Goal: Task Accomplishment & Management: Use online tool/utility

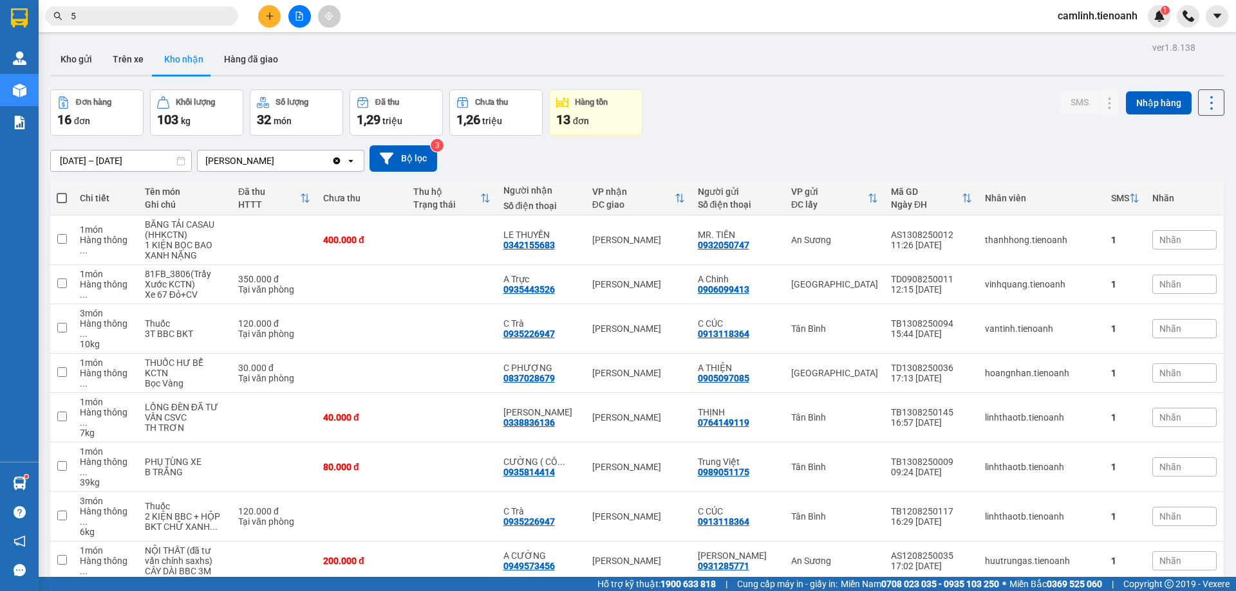
scroll to position [340, 0]
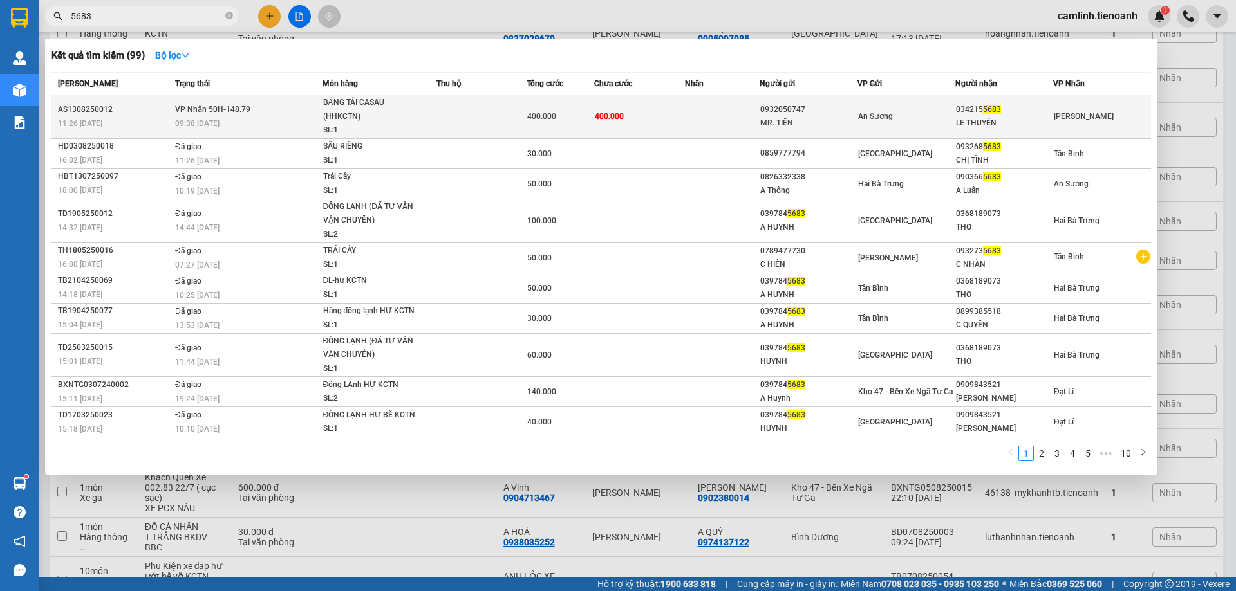
type input "5683"
click at [673, 129] on td "400.000" at bounding box center [639, 117] width 90 height 44
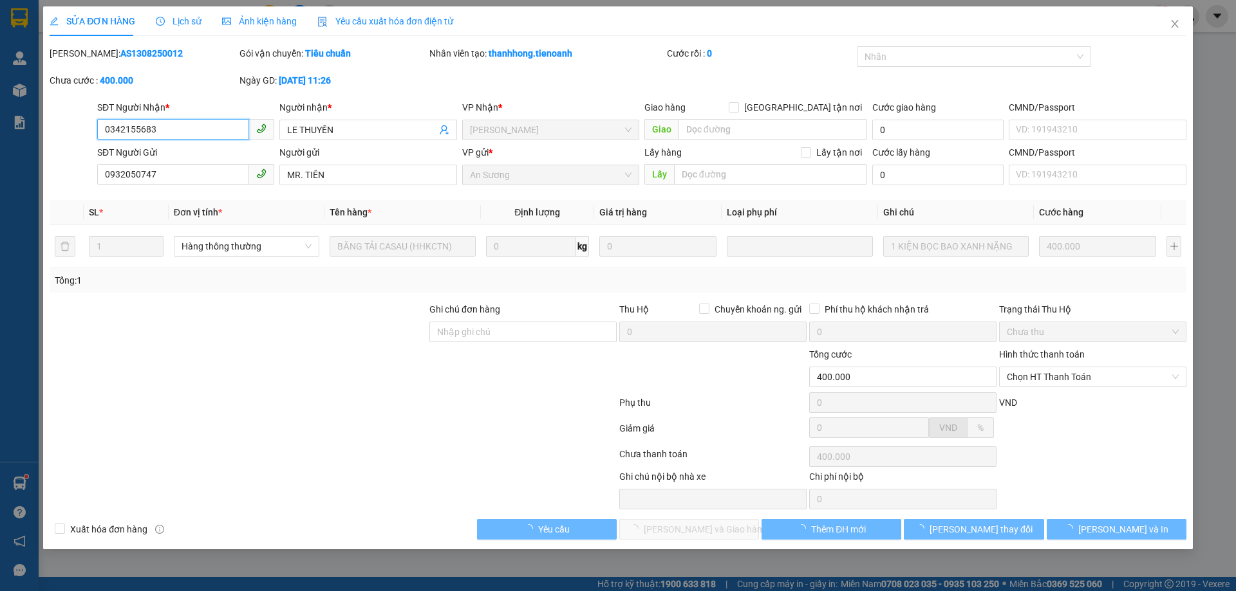
type input "0342155683"
type input "LE THUYỀN"
type input "0932050747"
type input "MR. TIÊN"
type input "400.000"
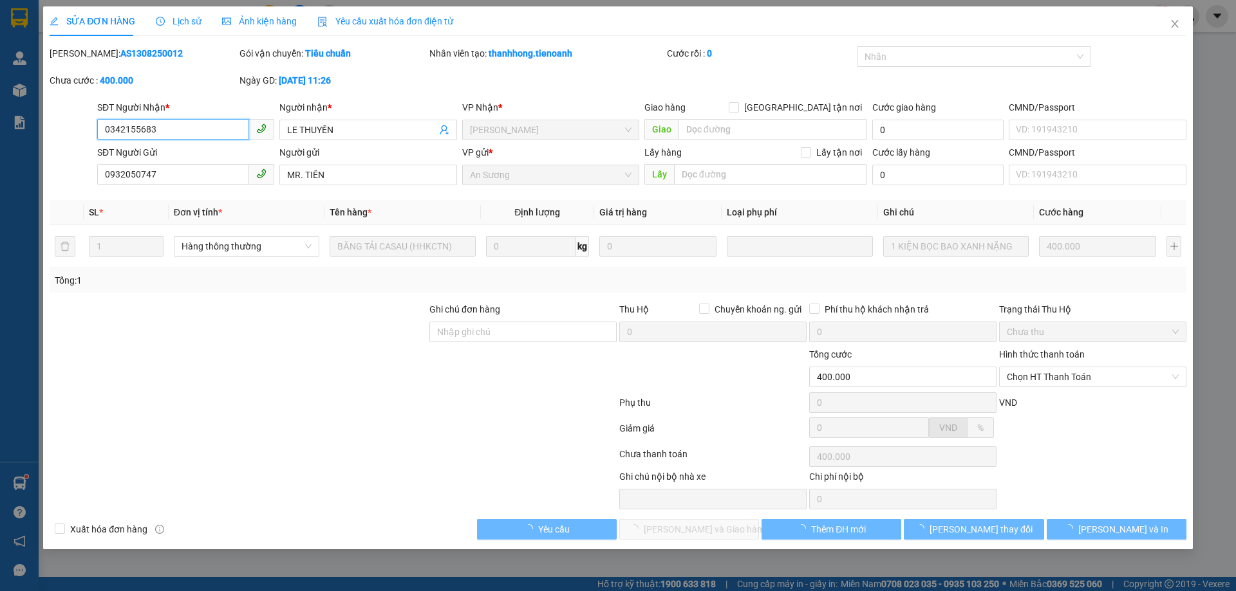
type input "400.000"
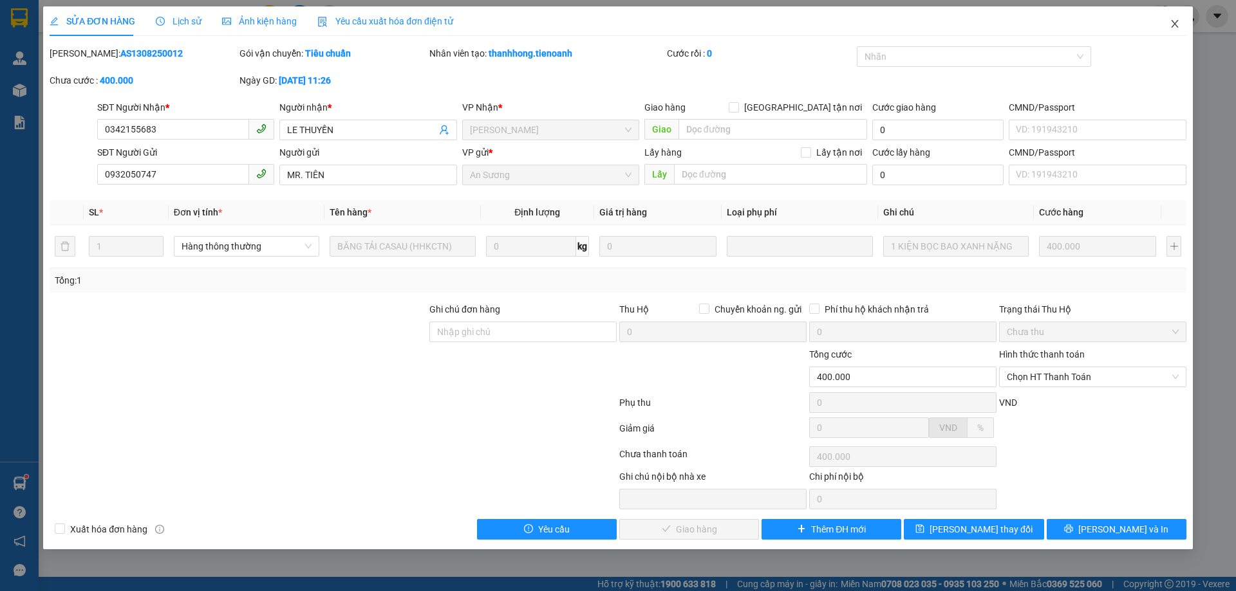
click at [1177, 22] on icon "close" at bounding box center [1174, 24] width 7 height 8
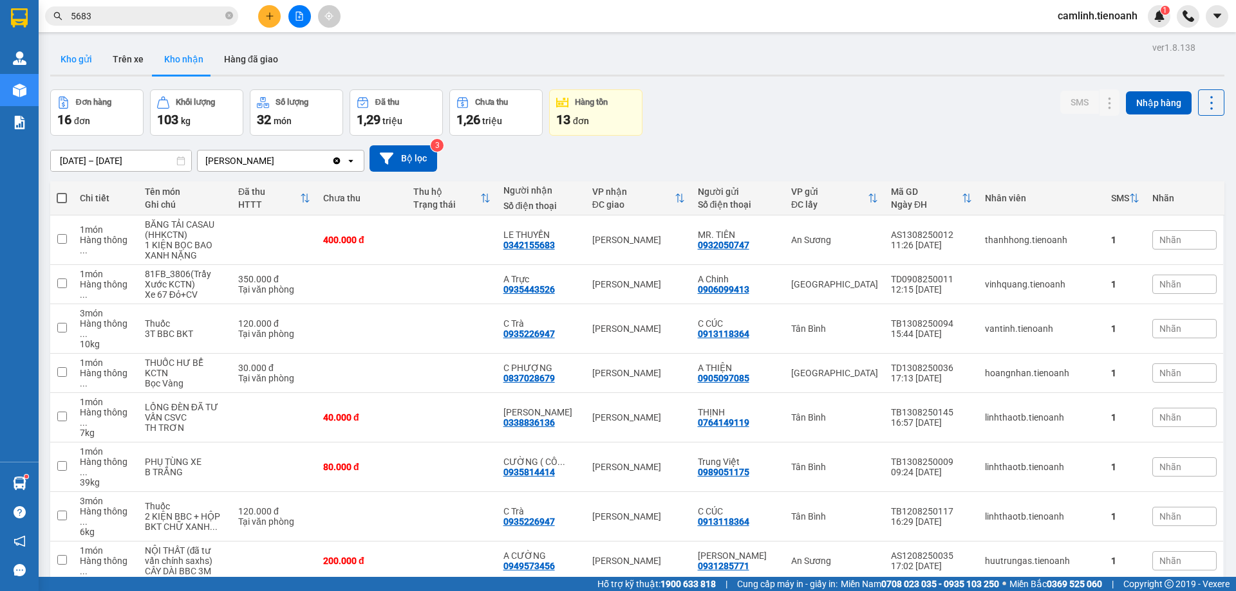
click at [93, 60] on button "Kho gửi" at bounding box center [76, 59] width 52 height 31
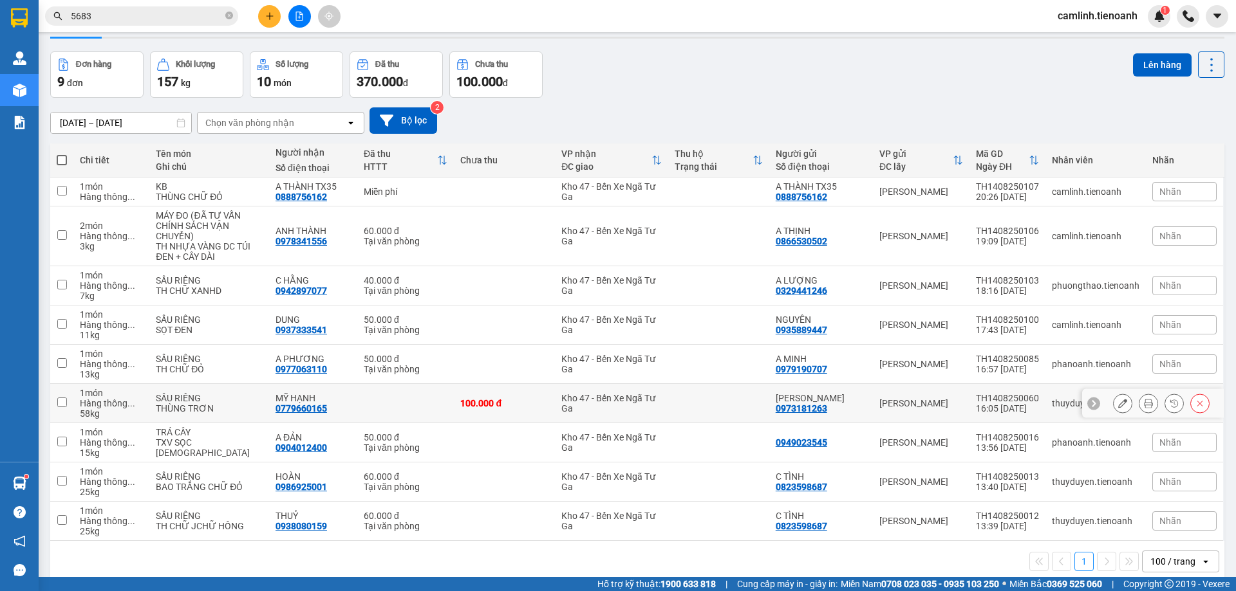
scroll to position [59, 0]
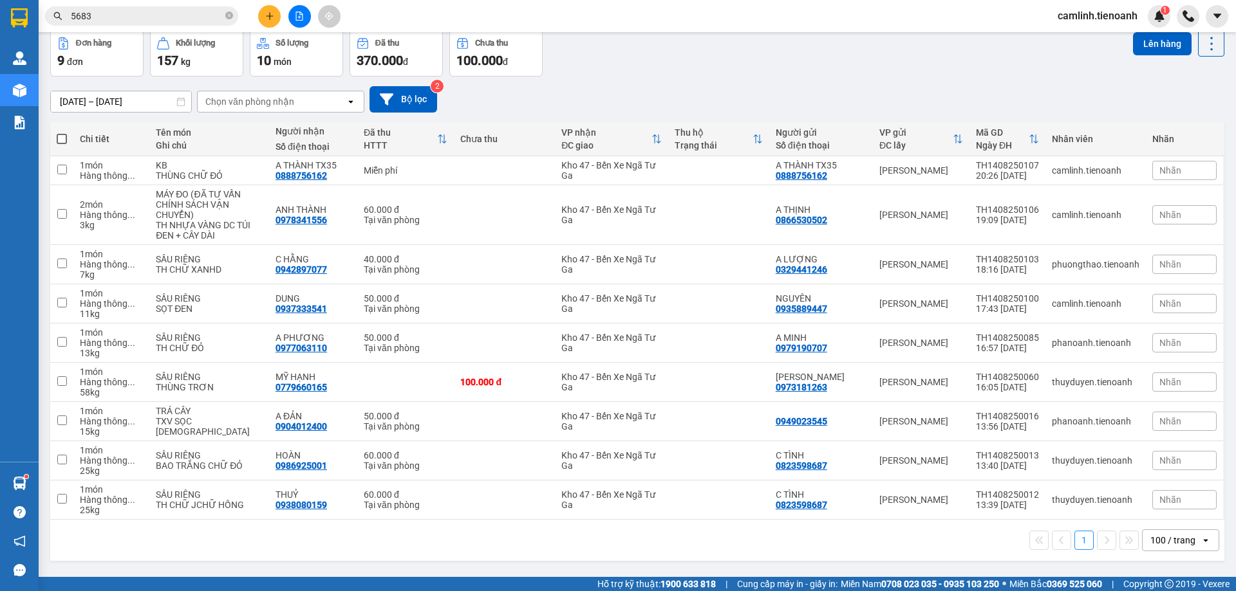
click at [62, 136] on span at bounding box center [62, 139] width 10 height 10
click at [62, 133] on input "checkbox" at bounding box center [62, 133] width 0 height 0
checkbox input "true"
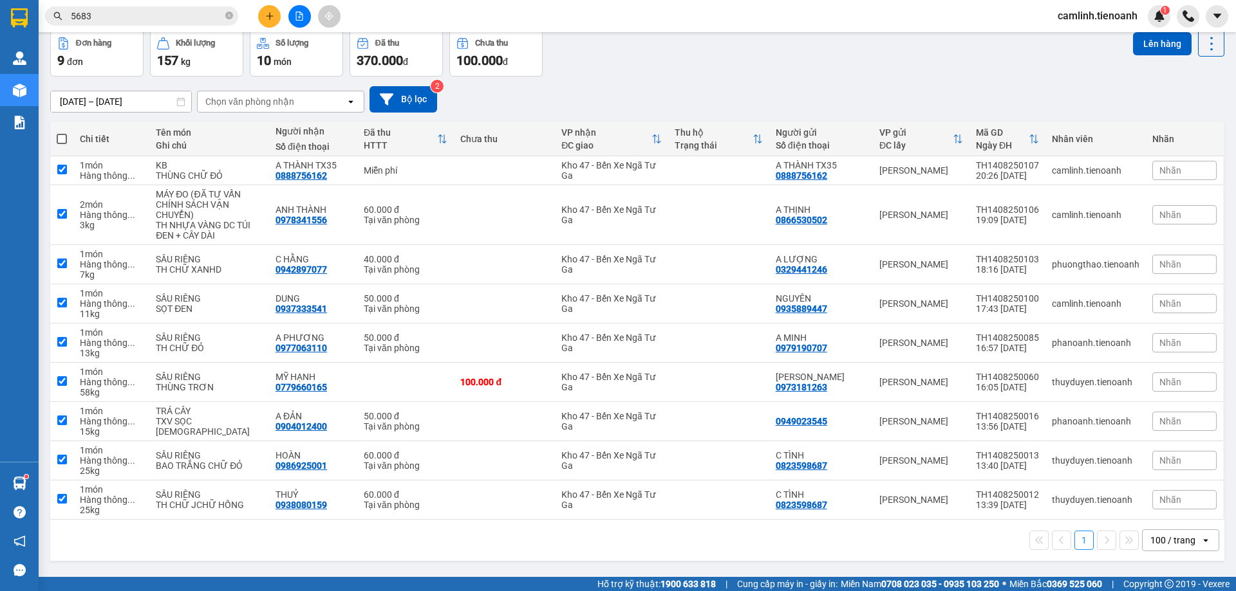
checkbox input "true"
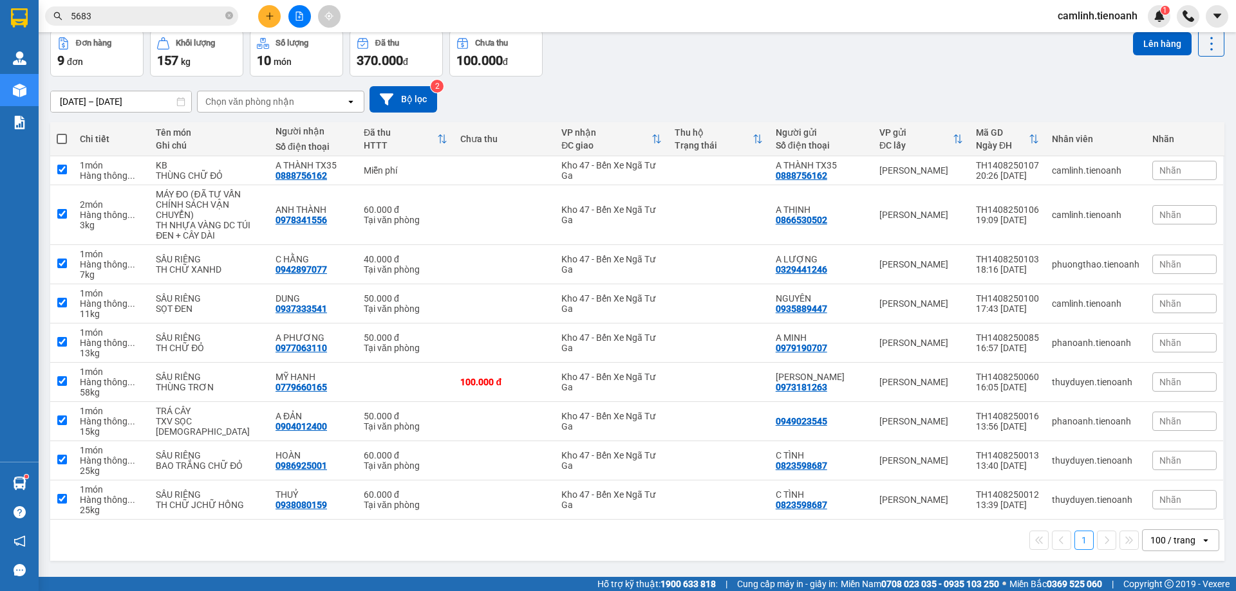
checkbox input "true"
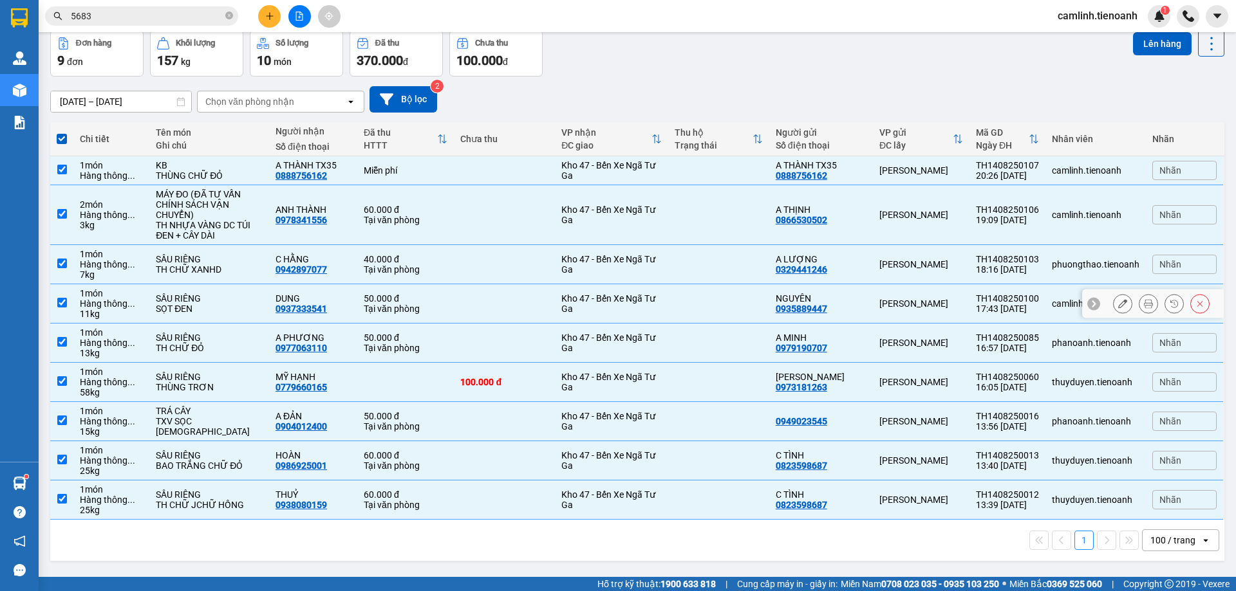
scroll to position [0, 0]
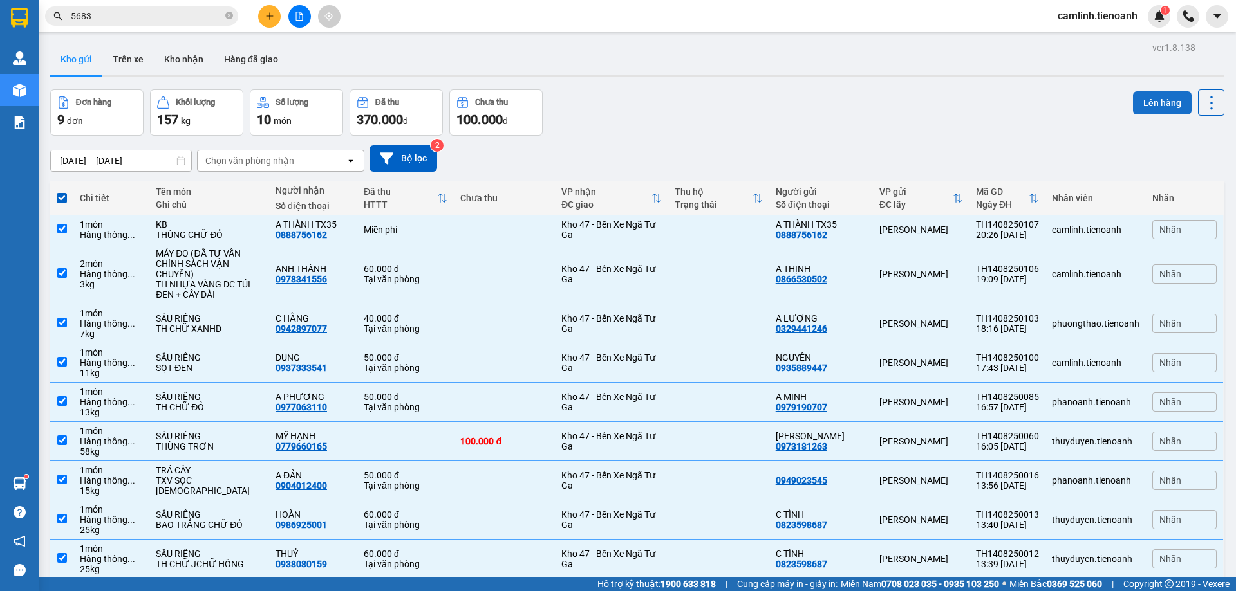
click at [1159, 107] on button "Lên hàng" at bounding box center [1162, 102] width 59 height 23
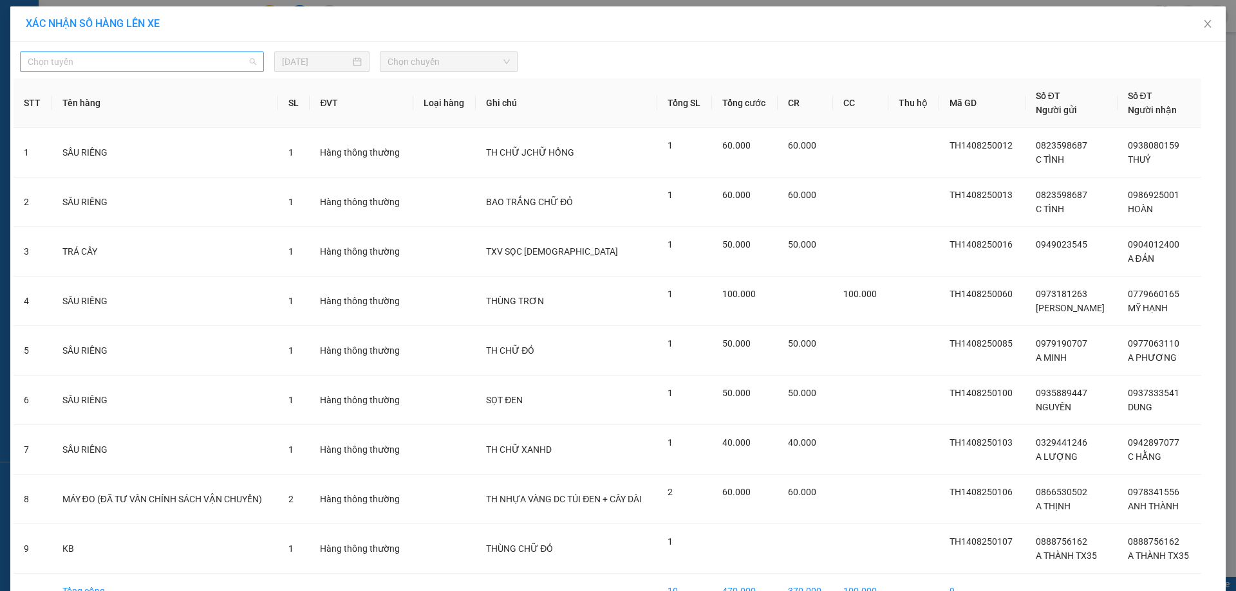
click at [160, 57] on span "Chọn tuyến" at bounding box center [142, 61] width 228 height 19
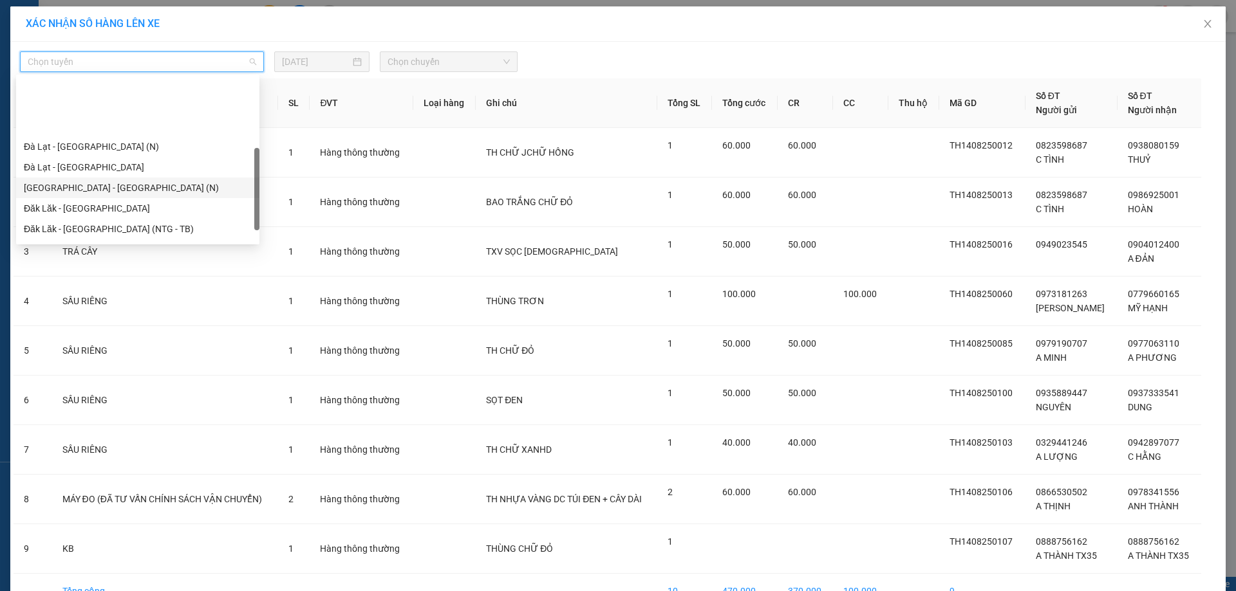
scroll to position [129, 0]
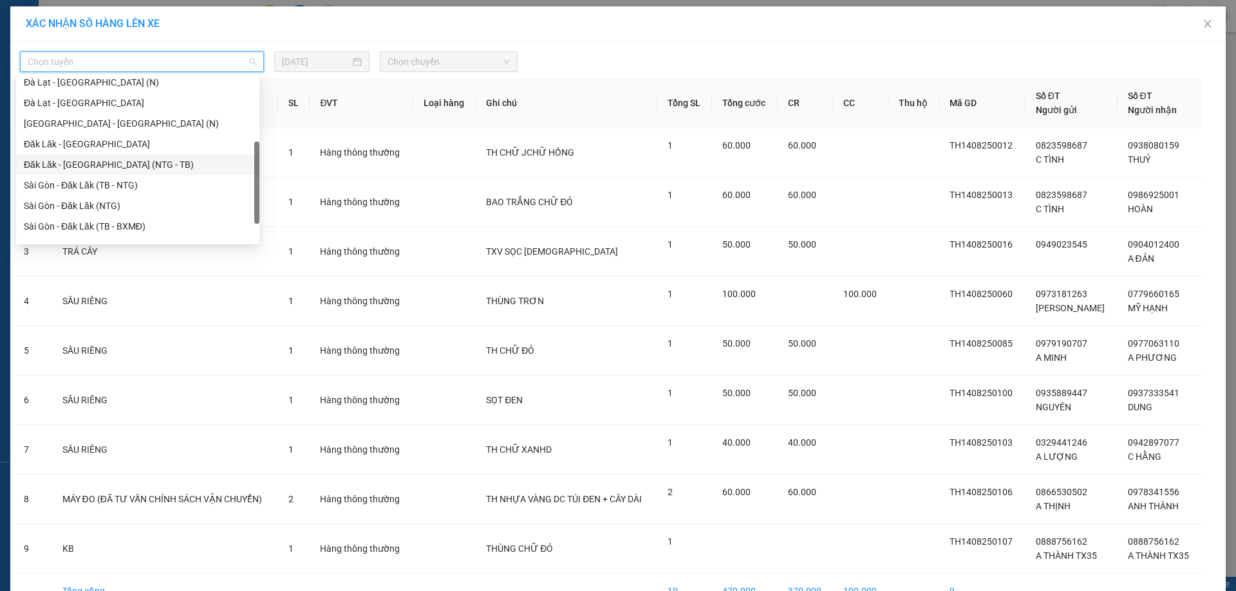
click at [132, 168] on div "Đăk Lăk - [GEOGRAPHIC_DATA] (NTG - TB)" at bounding box center [138, 165] width 228 height 14
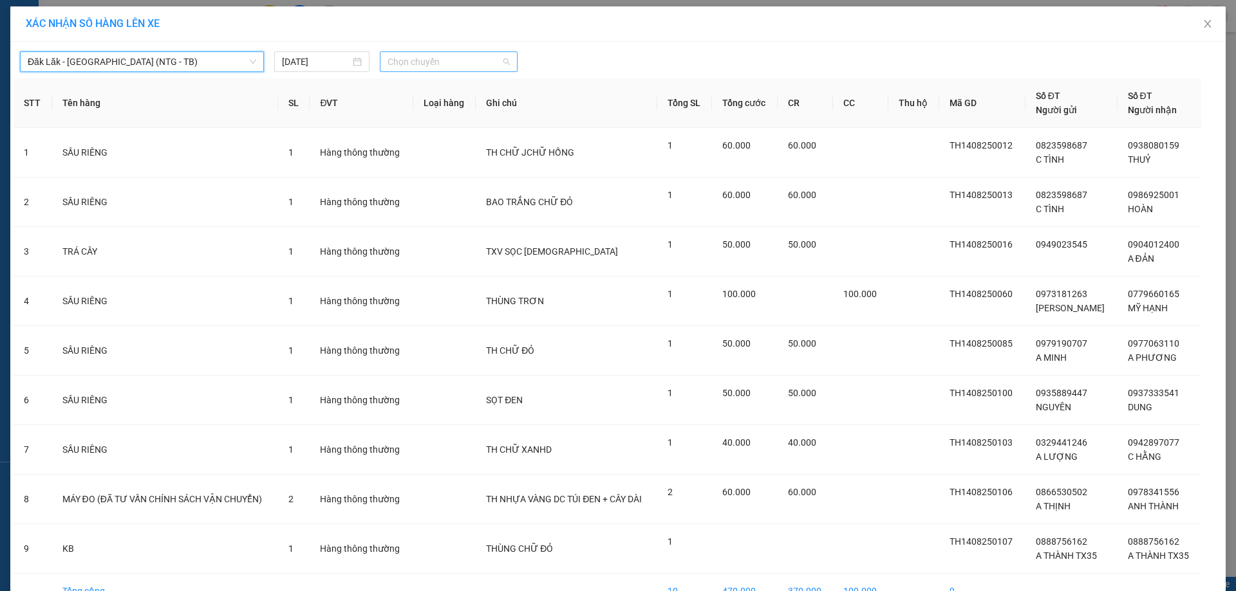
click at [405, 62] on span "Chọn chuyến" at bounding box center [448, 61] width 122 height 19
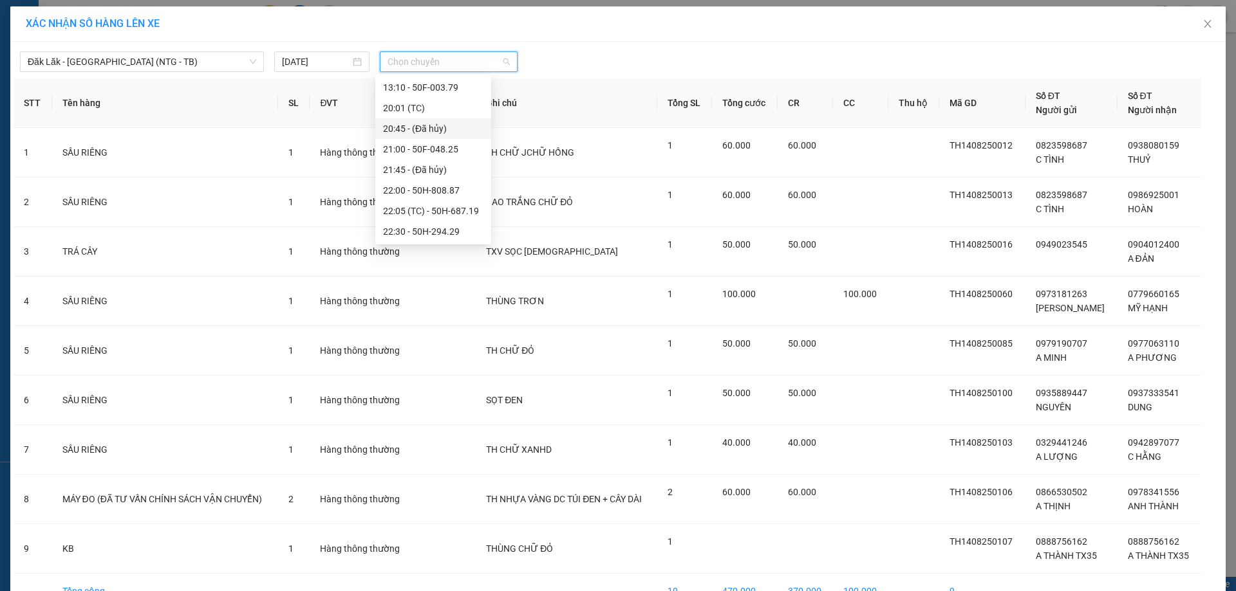
scroll to position [62, 0]
click at [450, 194] on div "22:05 (TC) - 50H-687.19" at bounding box center [433, 190] width 100 height 14
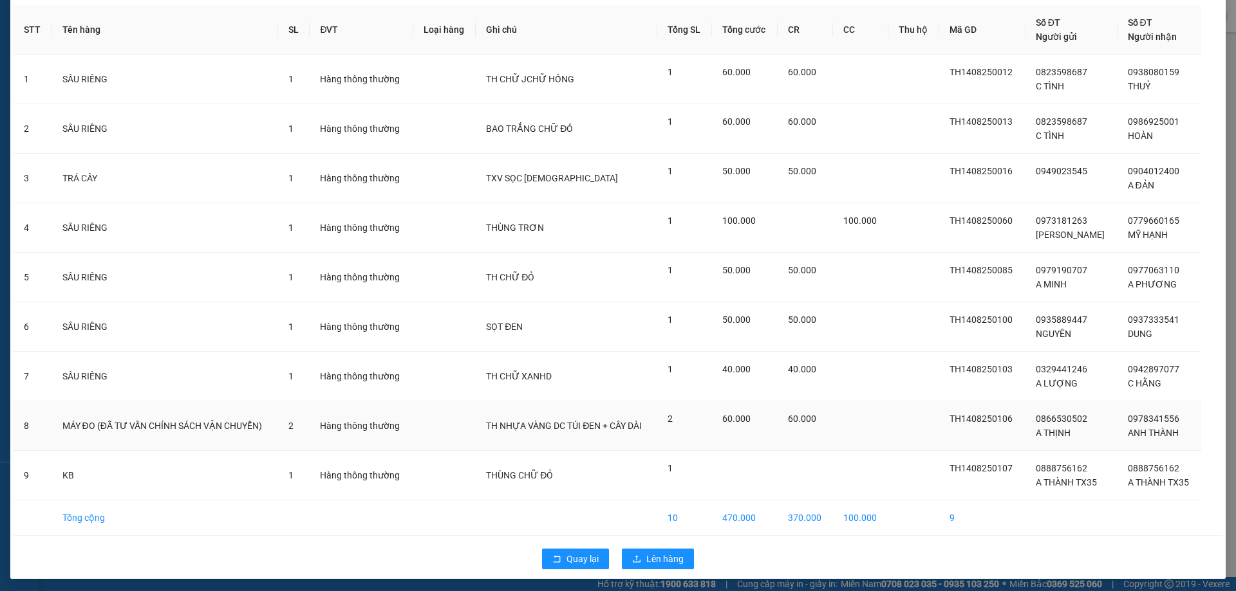
scroll to position [84, 0]
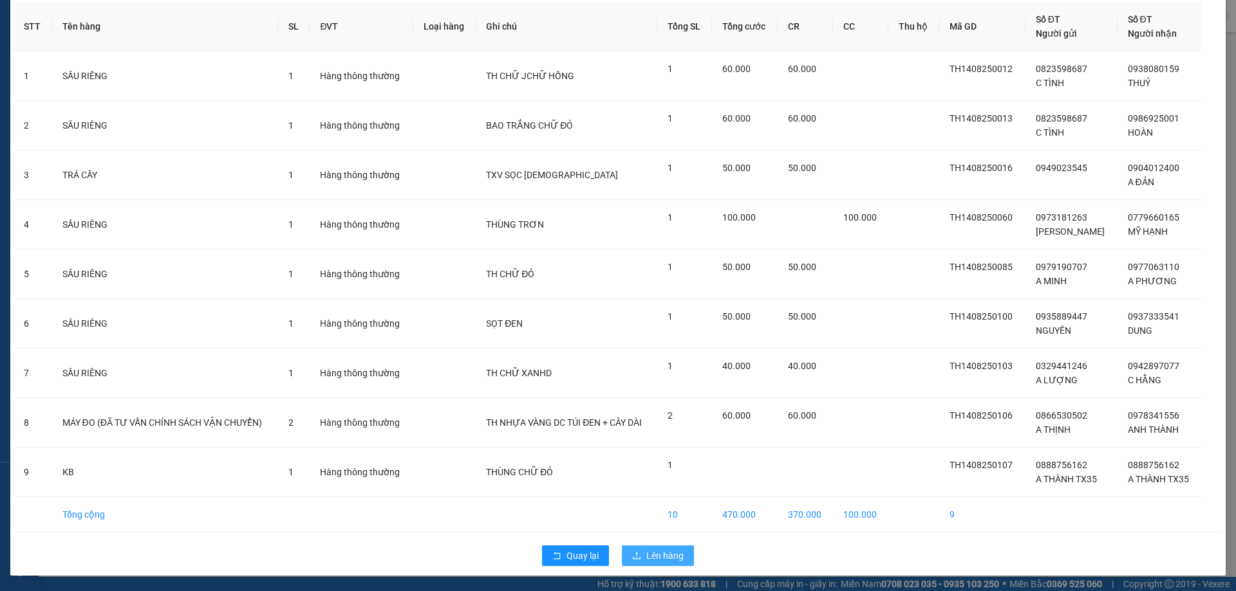
click at [666, 557] on span "Lên hàng" at bounding box center [664, 556] width 37 height 14
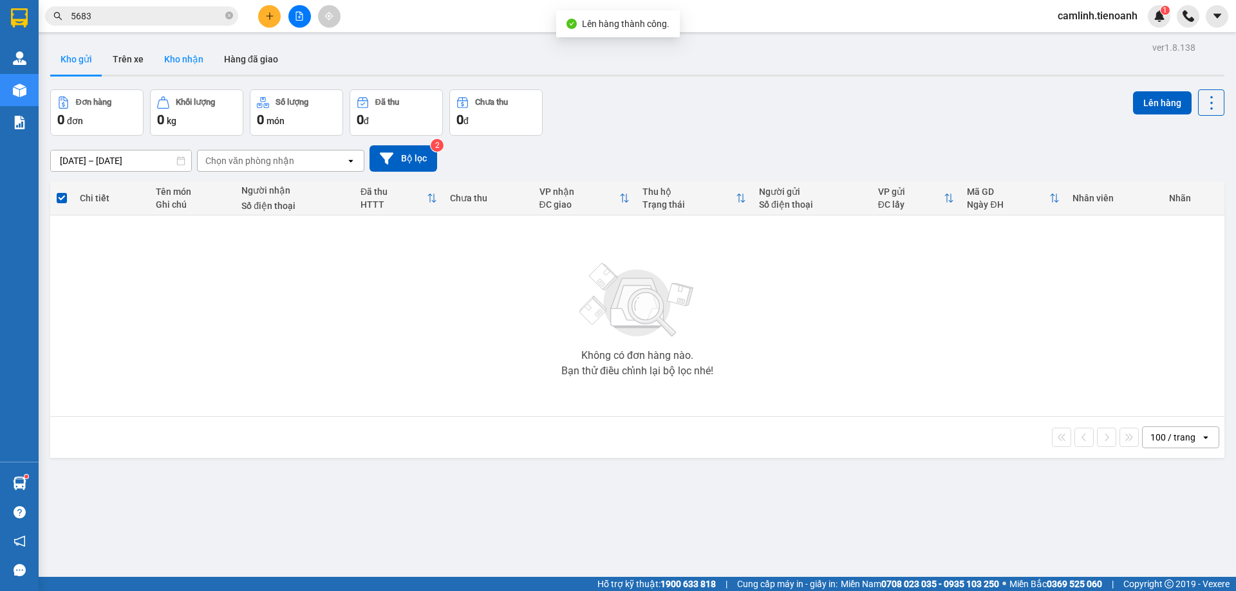
click at [179, 64] on button "Kho nhận" at bounding box center [184, 59] width 60 height 31
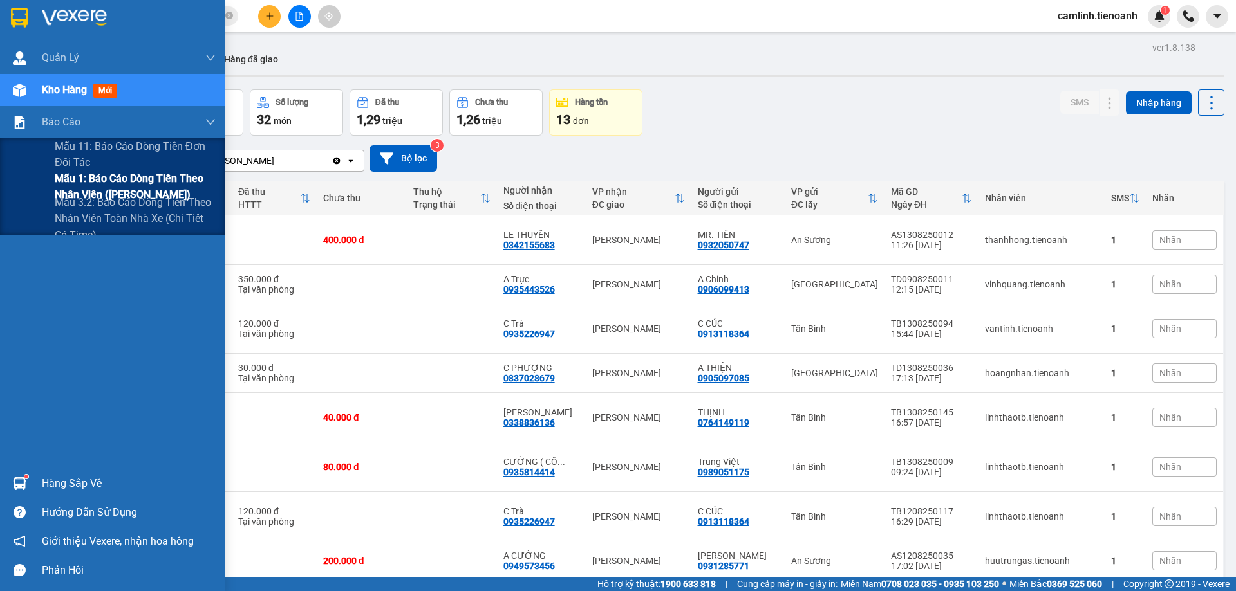
click at [77, 186] on span "Mẫu 1: Báo cáo dòng tiền theo nhân viên ([PERSON_NAME])" at bounding box center [135, 187] width 161 height 32
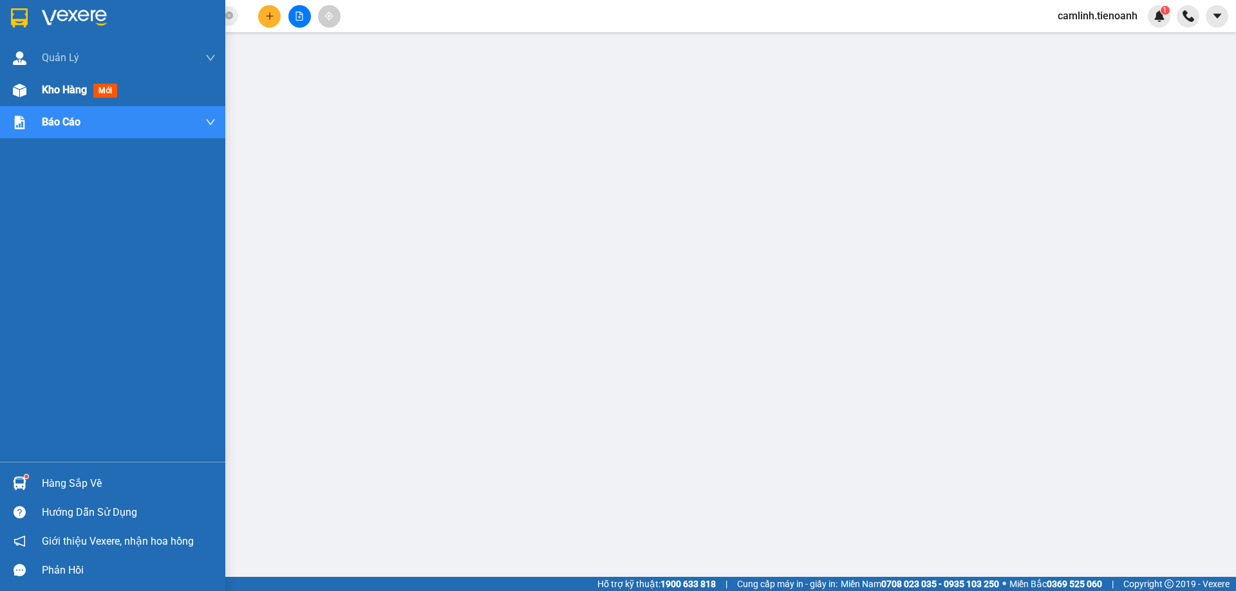
click at [14, 95] on img at bounding box center [20, 91] width 14 height 14
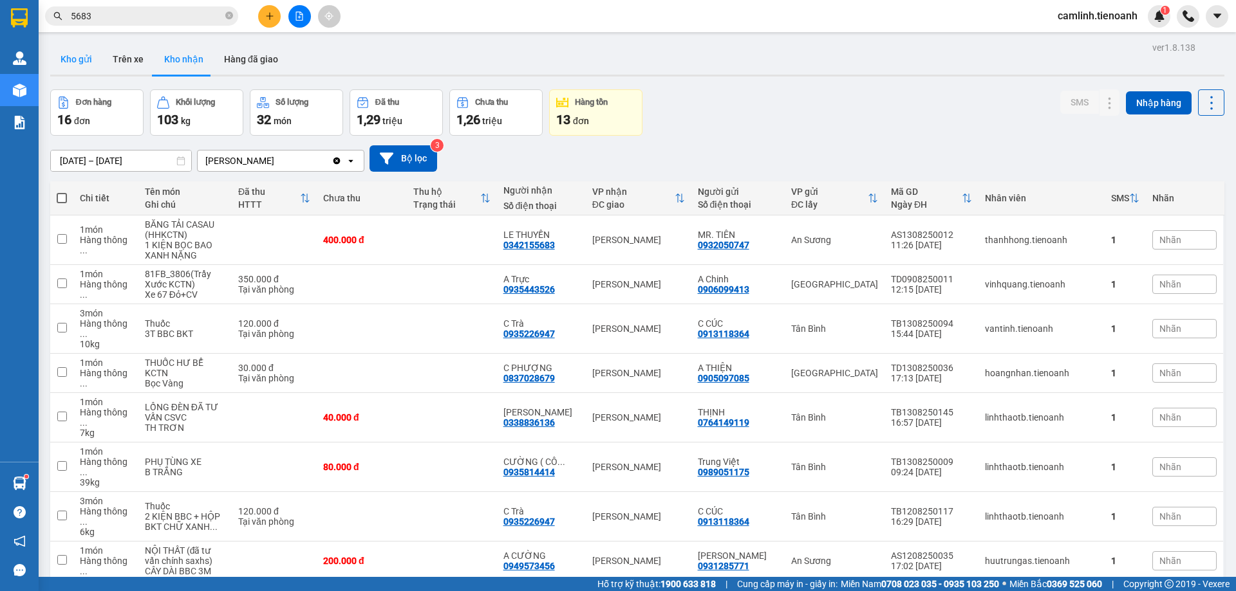
click at [82, 59] on button "Kho gửi" at bounding box center [76, 59] width 52 height 31
